Goal: Navigation & Orientation: Find specific page/section

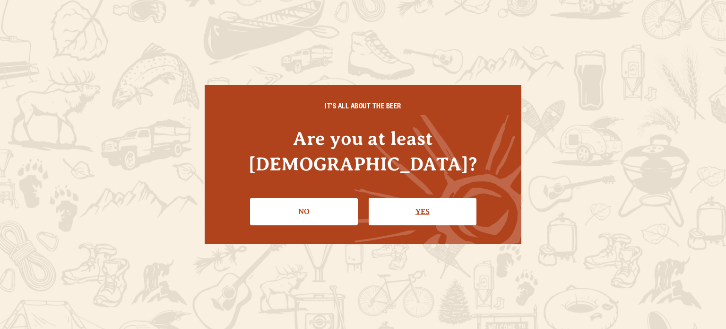
click at [383, 198] on link "Yes" at bounding box center [423, 211] width 108 height 27
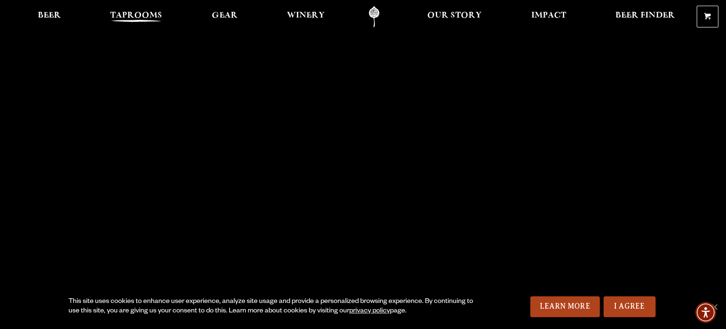
click at [130, 19] on span "Taprooms" at bounding box center [136, 16] width 52 height 8
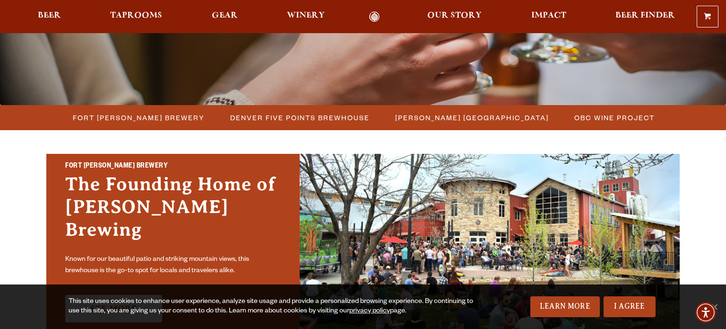
scroll to position [204, 0]
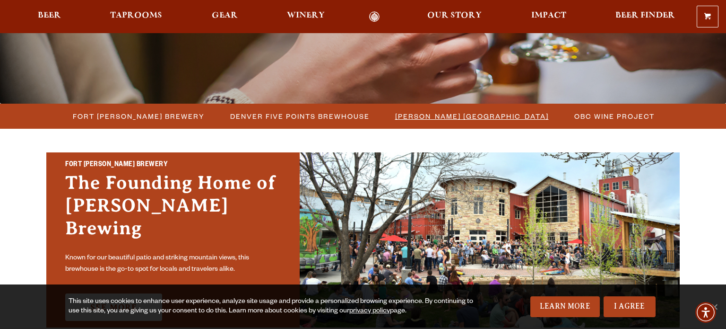
click at [504, 120] on span "[PERSON_NAME] [GEOGRAPHIC_DATA]" at bounding box center [472, 116] width 154 height 14
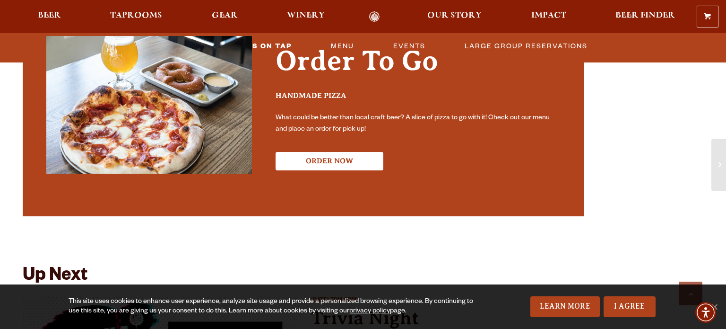
scroll to position [2062, 0]
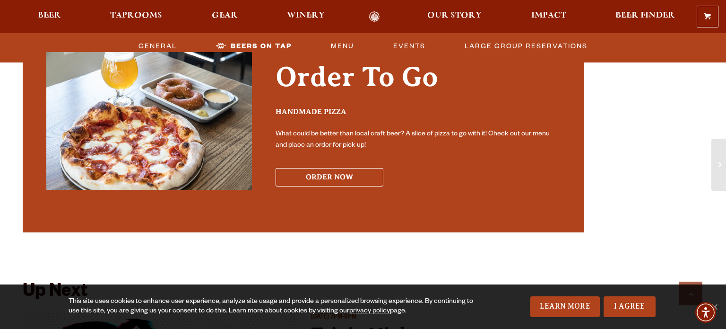
click at [356, 168] on button "ORDER NOW" at bounding box center [330, 177] width 108 height 18
